Goal: Find specific page/section: Find specific page/section

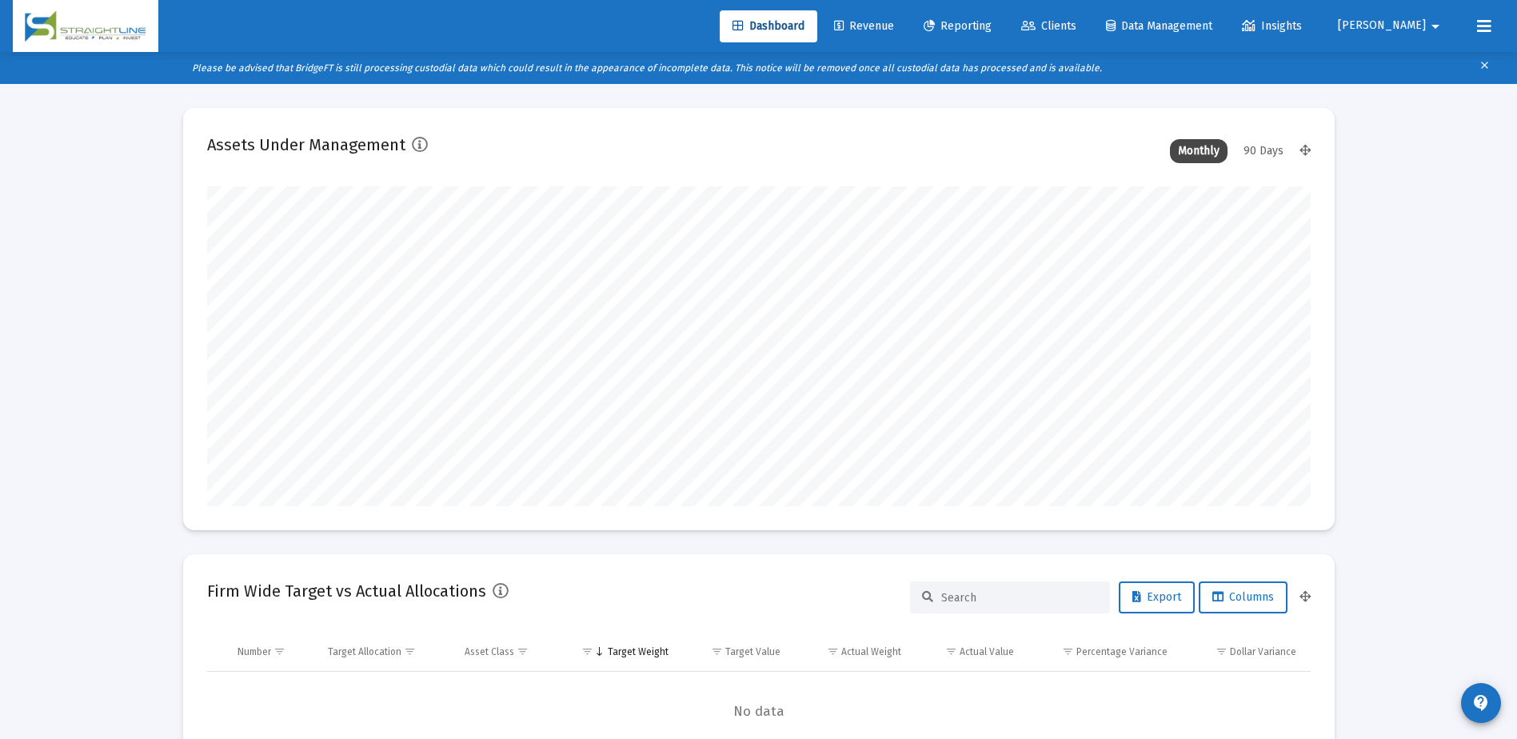
scroll to position [320, 594]
click at [1089, 35] on link "Clients" at bounding box center [1049, 26] width 81 height 32
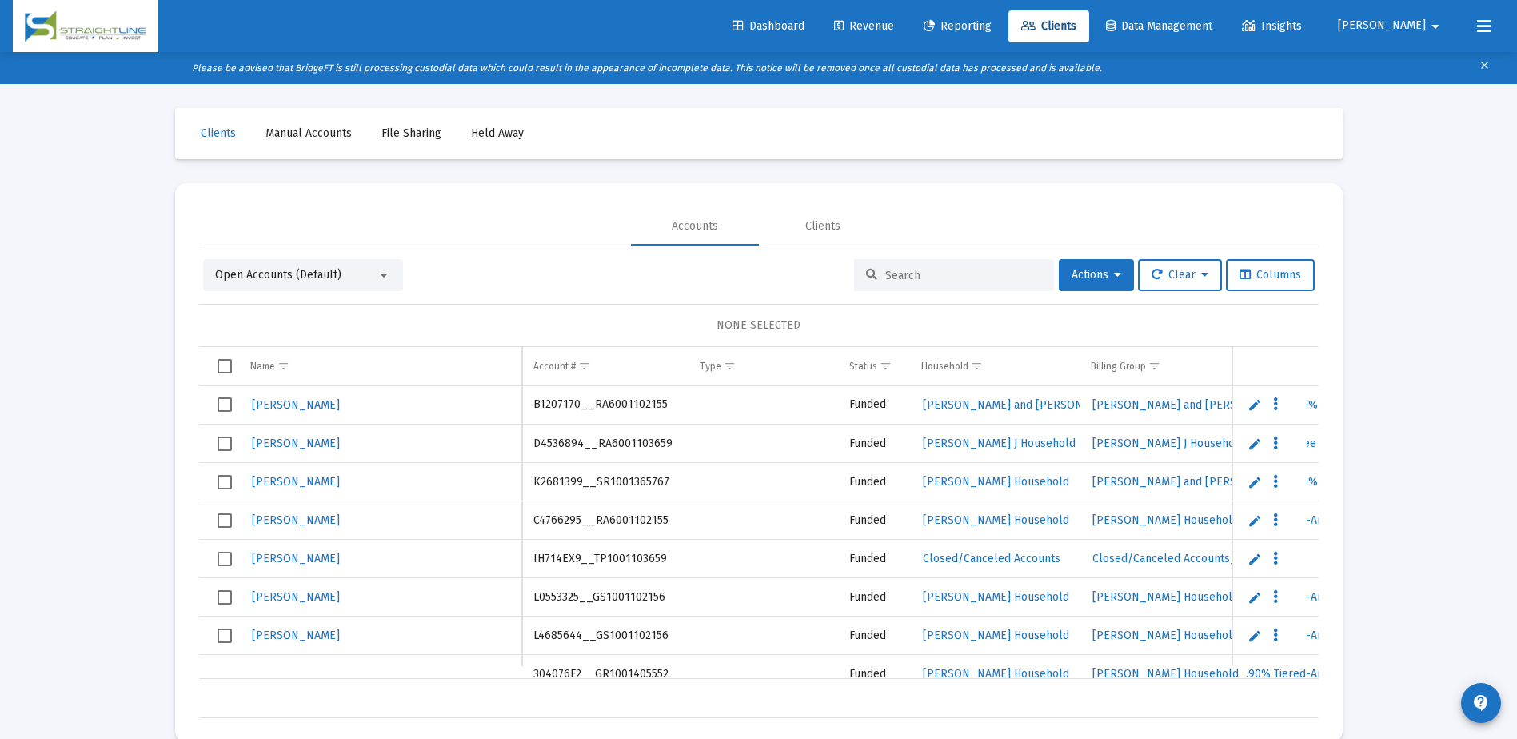
click at [903, 279] on input at bounding box center [963, 276] width 157 height 14
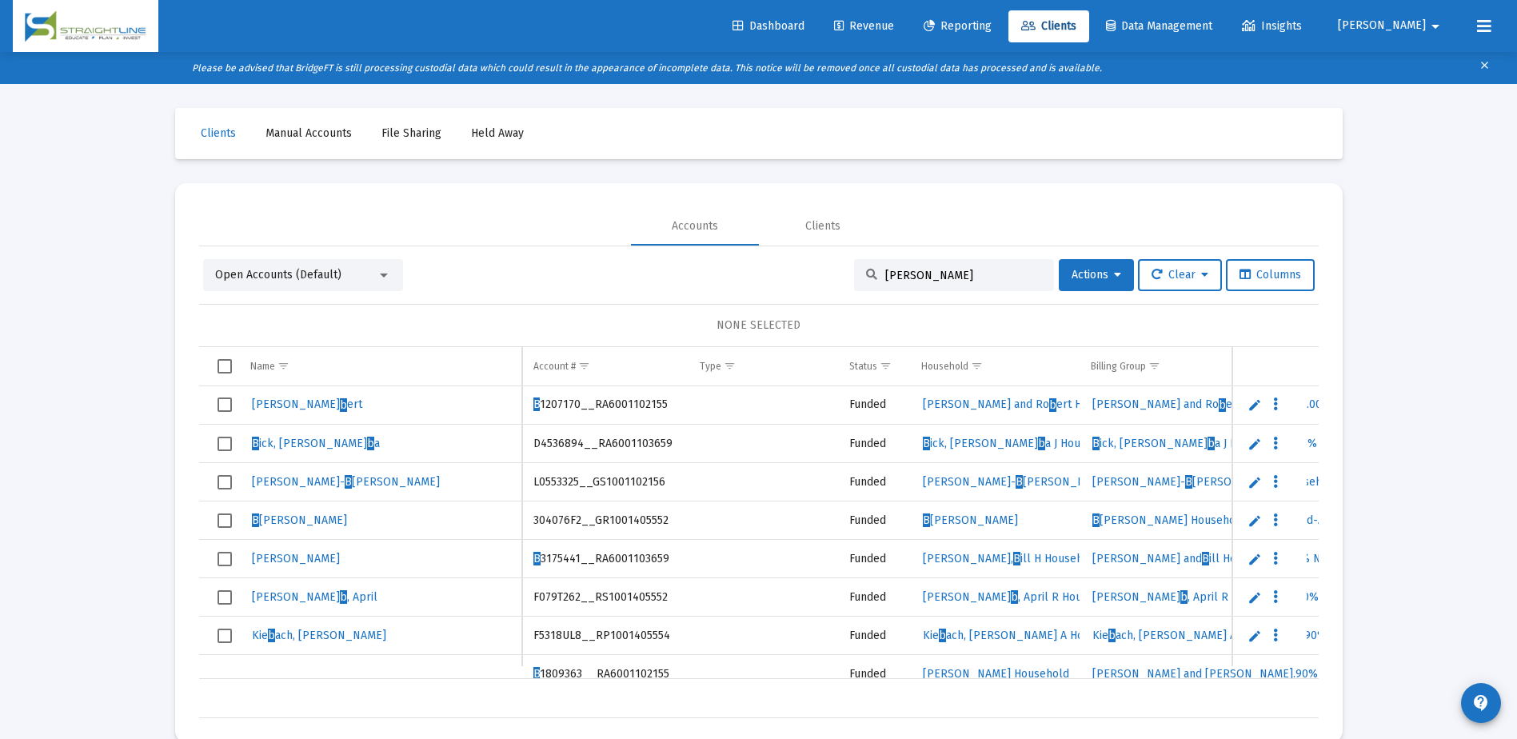
type input "[PERSON_NAME]"
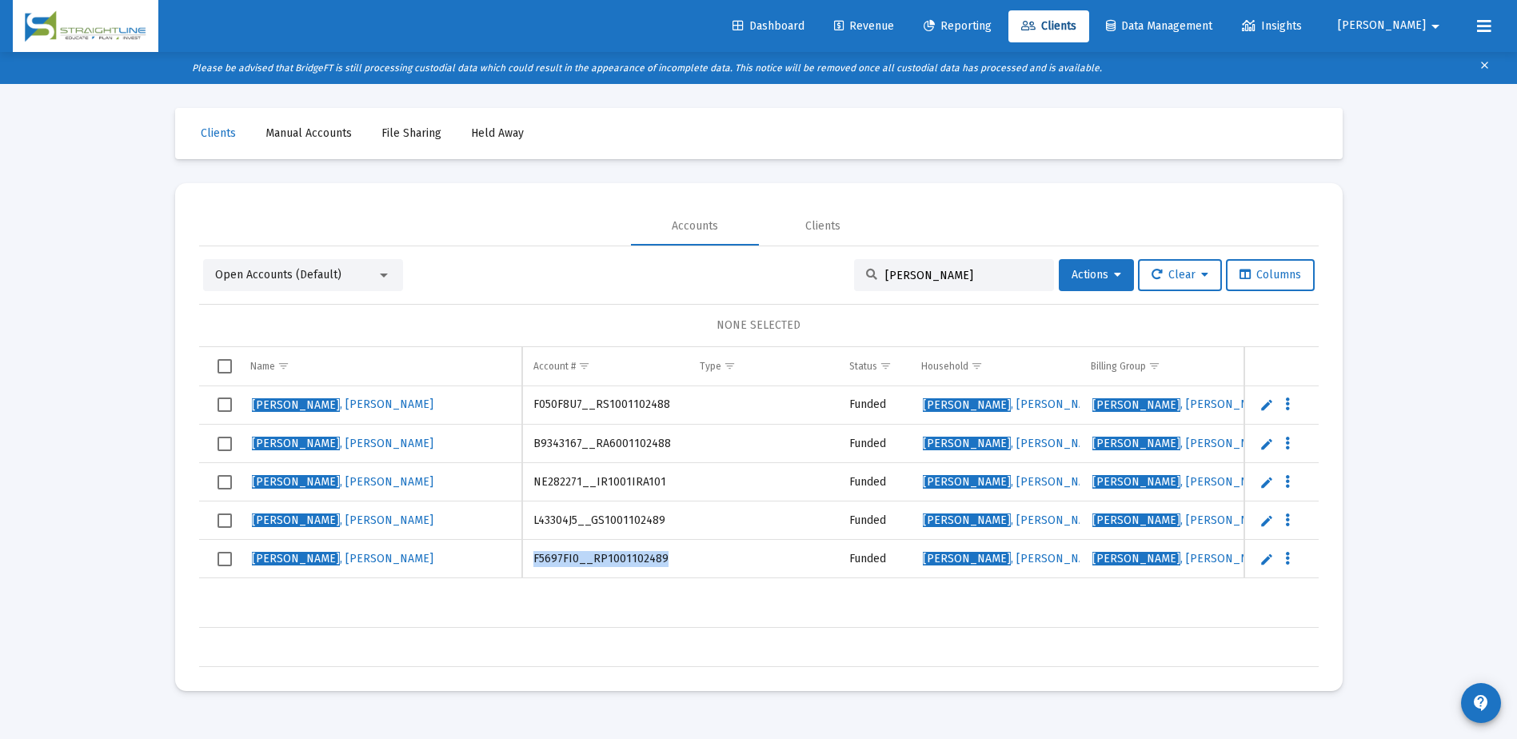
drag, startPoint x: 661, startPoint y: 560, endPoint x: 533, endPoint y: 556, distance: 127.2
click at [533, 556] on td "F5697FI0__RP1001102489" at bounding box center [605, 559] width 166 height 38
copy td "F5697FI0__RP1001102489"
drag, startPoint x: 658, startPoint y: 515, endPoint x: 525, endPoint y: 516, distance: 133.6
click at [525, 516] on td "L43304J5__GS1001102489" at bounding box center [605, 520] width 166 height 38
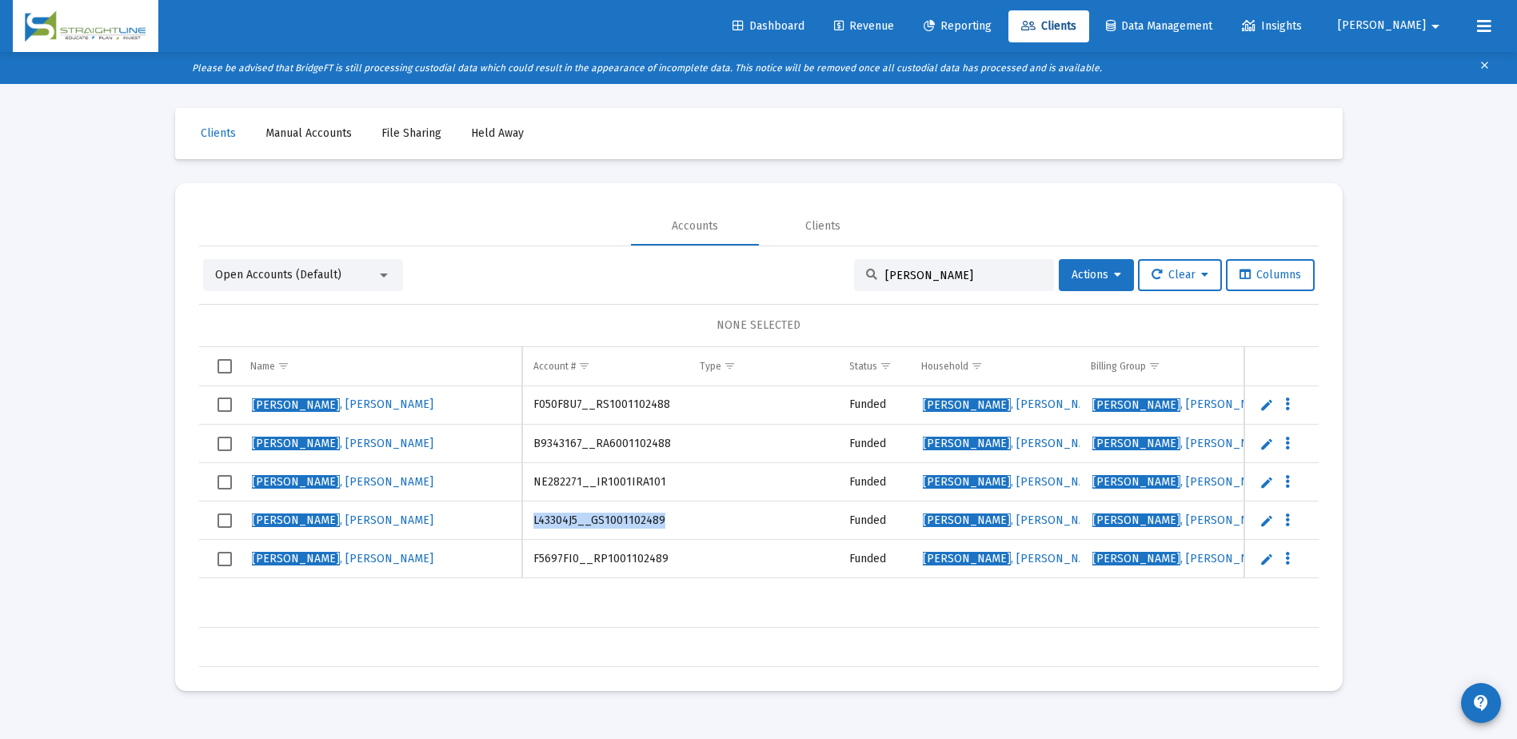
drag, startPoint x: 525, startPoint y: 516, endPoint x: 540, endPoint y: 515, distance: 15.2
copy td "L43304J5__GS1001102489"
drag, startPoint x: 661, startPoint y: 406, endPoint x: 534, endPoint y: 406, distance: 126.4
click at [534, 406] on td "F050F8U7__RS1001102488" at bounding box center [605, 405] width 166 height 38
copy td "F050F8U7__RS1001102488"
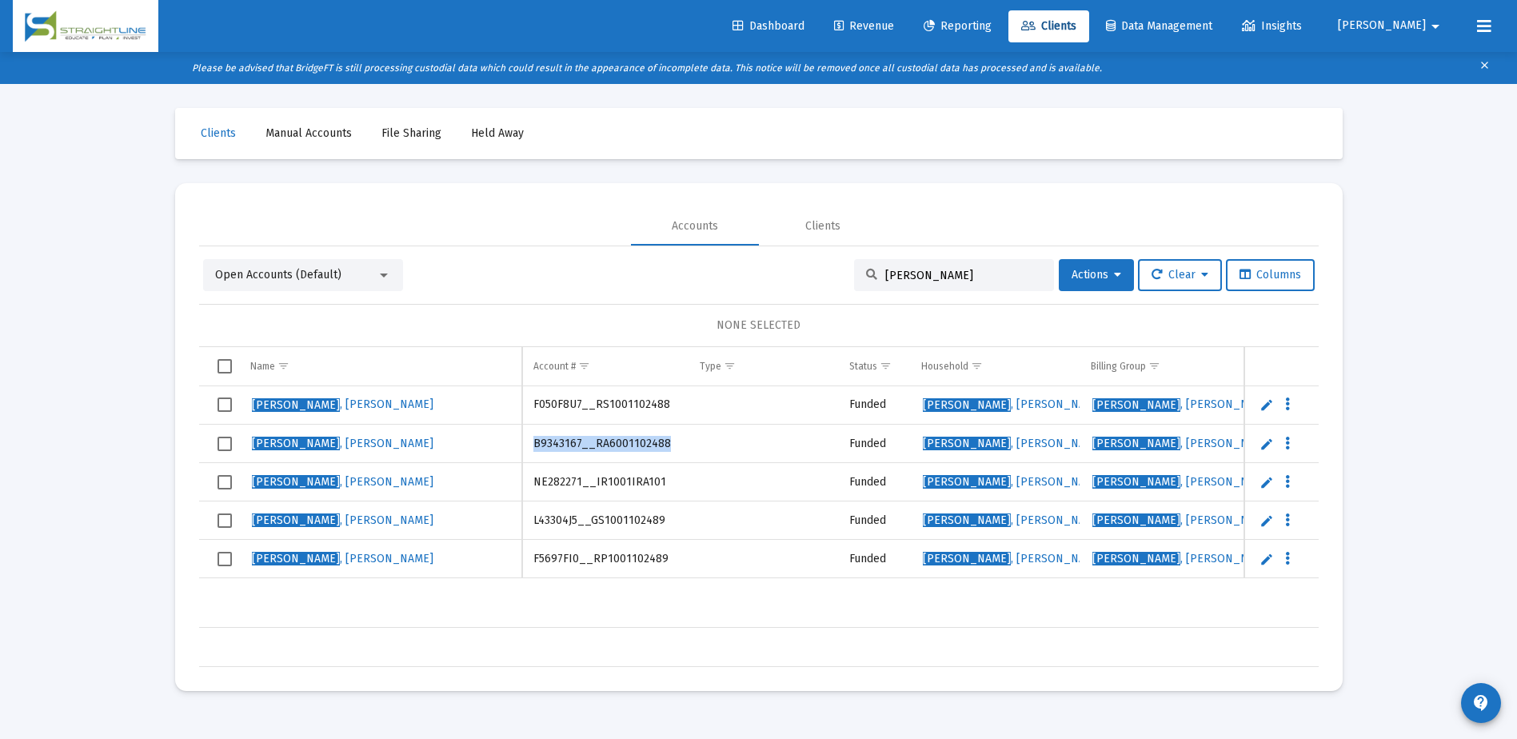
drag, startPoint x: 662, startPoint y: 444, endPoint x: 534, endPoint y: 449, distance: 128.1
click at [534, 449] on td "B9343167__RA6001102488" at bounding box center [605, 444] width 166 height 38
copy td "B9343167__RA6001102488"
drag, startPoint x: 654, startPoint y: 511, endPoint x: 659, endPoint y: 493, distance: 19.0
click at [654, 510] on td "L43304J5__GS1001102489" at bounding box center [605, 520] width 166 height 38
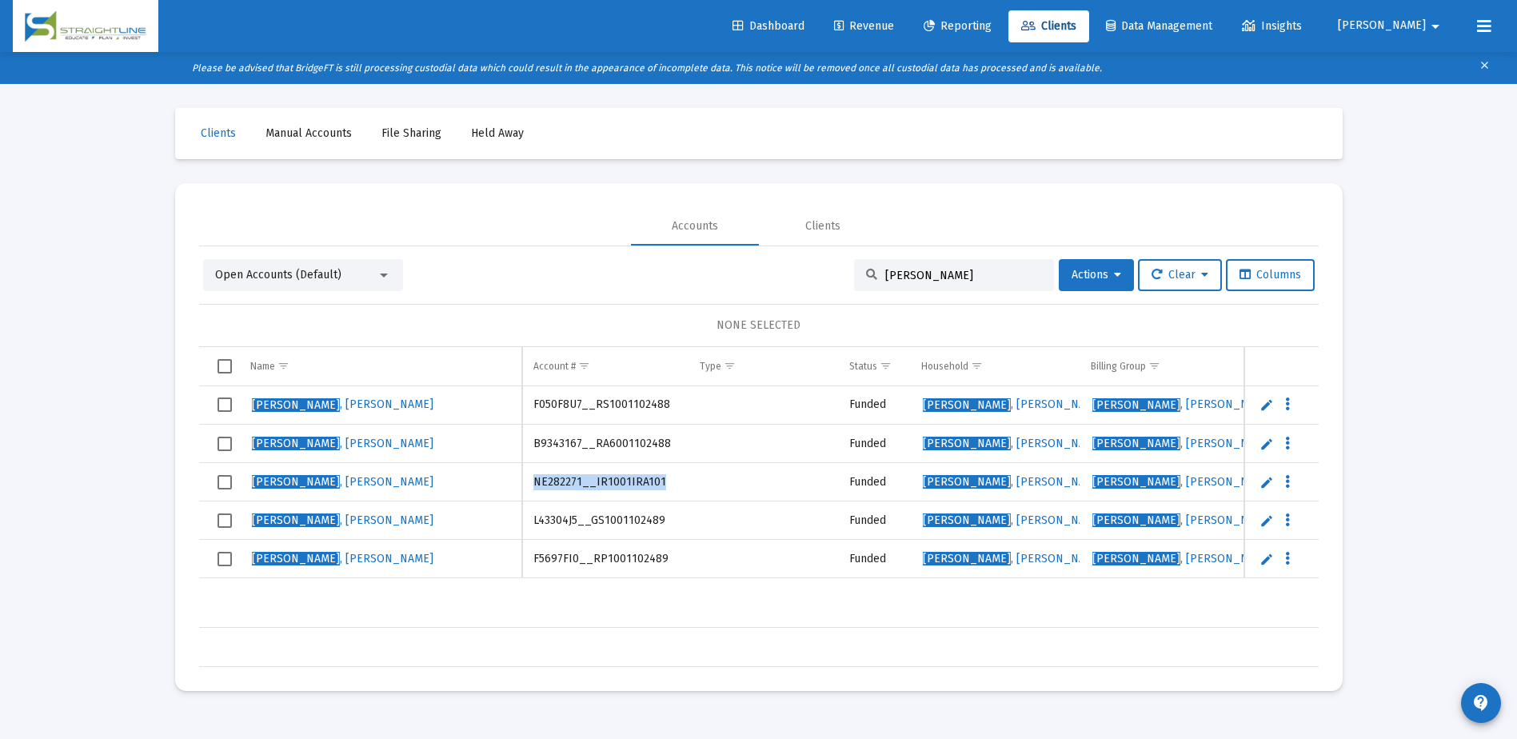
drag, startPoint x: 653, startPoint y: 484, endPoint x: 537, endPoint y: 479, distance: 116.9
click at [537, 479] on td "NE282271__IR1001IRA101" at bounding box center [605, 482] width 166 height 38
copy td "NE282271__IR1001IRA101"
